Goal: Task Accomplishment & Management: Complete application form

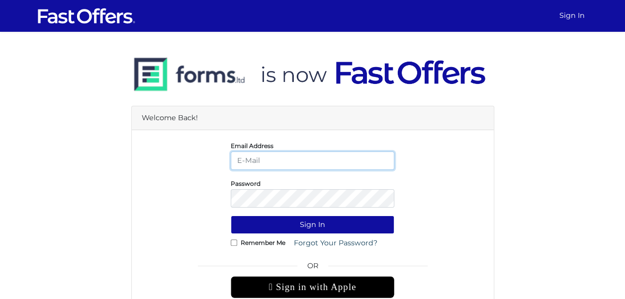
click at [265, 158] on input "email" at bounding box center [312, 161] width 163 height 18
type input "[EMAIL_ADDRESS][DOMAIN_NAME]"
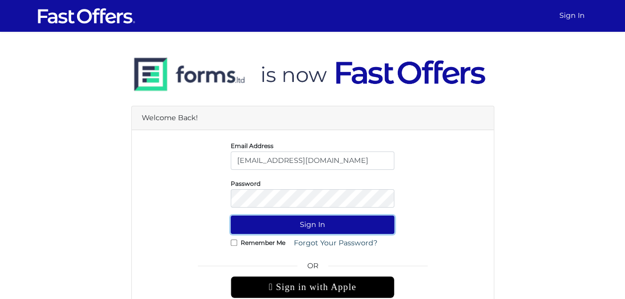
click at [288, 219] on button "Sign In" at bounding box center [312, 225] width 163 height 18
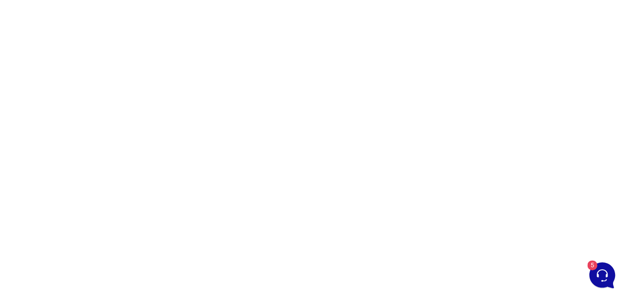
scroll to position [160, 0]
